Goal: Task Accomplishment & Management: Manage account settings

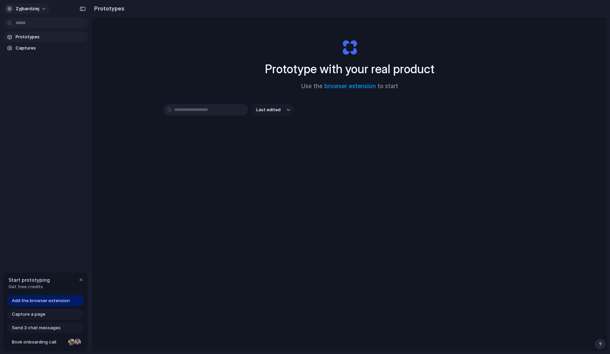
click at [28, 11] on span "zyjbardziej" at bounding box center [28, 8] width 24 height 7
click at [33, 57] on li "Sign out" at bounding box center [33, 56] width 56 height 11
click at [49, 32] on link "Prototypes" at bounding box center [45, 37] width 85 height 10
click at [44, 44] on link "Captures" at bounding box center [45, 48] width 85 height 10
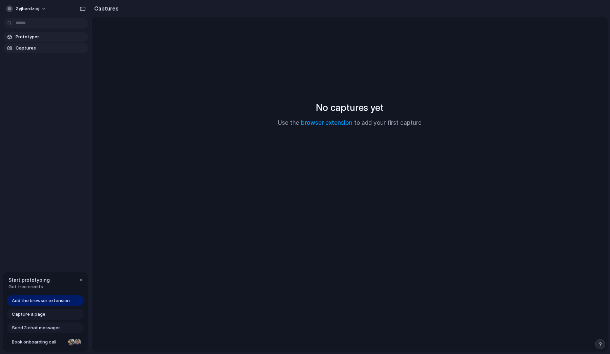
click at [44, 38] on span "Prototypes" at bounding box center [51, 37] width 70 height 7
